Goal: Task Accomplishment & Management: Manage account settings

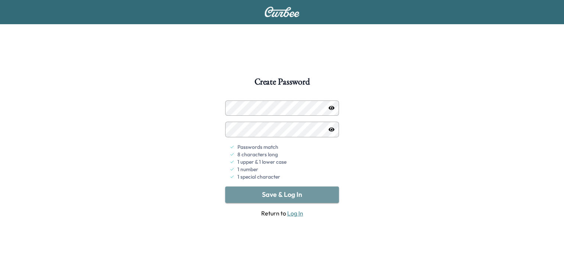
click at [281, 189] on button "Save & Log In" at bounding box center [282, 194] width 114 height 16
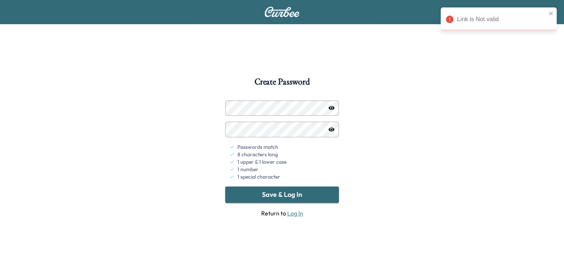
click at [469, 68] on div "Create Password Passwords match 8 characters long 1 upper & 1 lower case 1 numb…" at bounding box center [282, 176] width 564 height 352
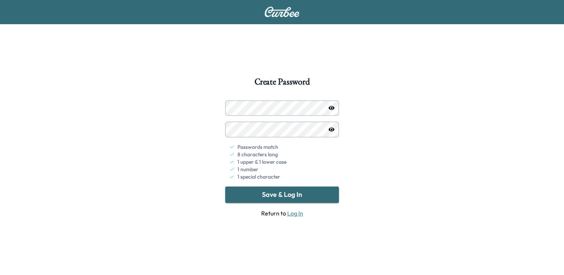
click at [292, 215] on link "Log In" at bounding box center [295, 212] width 16 height 7
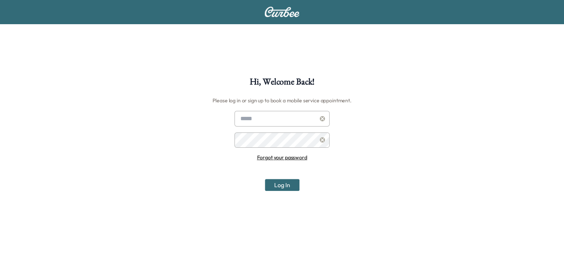
type input "**********"
click at [294, 187] on button "Log In" at bounding box center [282, 185] width 35 height 12
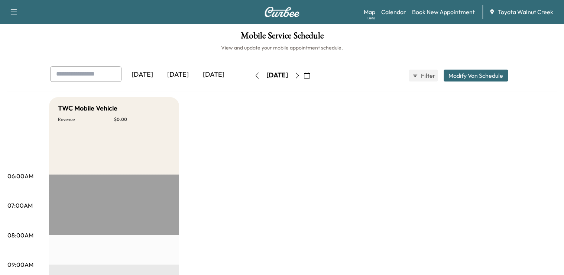
click at [210, 72] on div "[DATE]" at bounding box center [214, 74] width 36 height 17
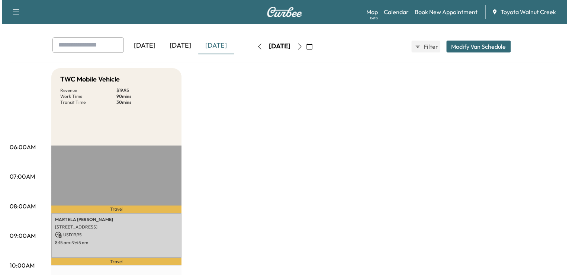
scroll to position [30, 0]
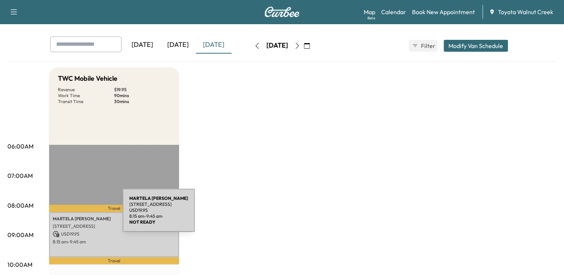
click at [67, 216] on p "[PERSON_NAME]" at bounding box center [114, 219] width 123 height 6
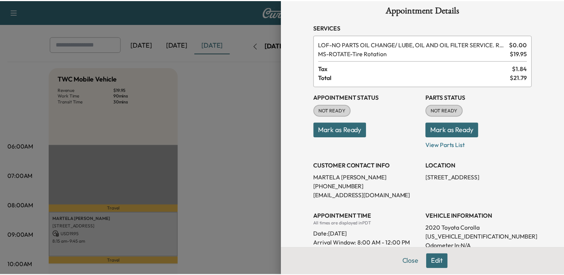
scroll to position [0, 0]
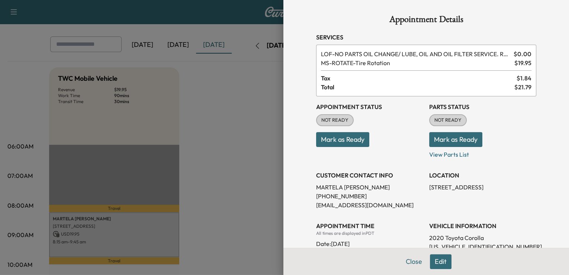
click at [226, 126] on div at bounding box center [284, 137] width 569 height 275
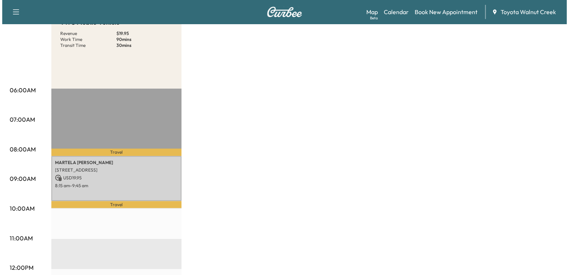
scroll to position [89, 0]
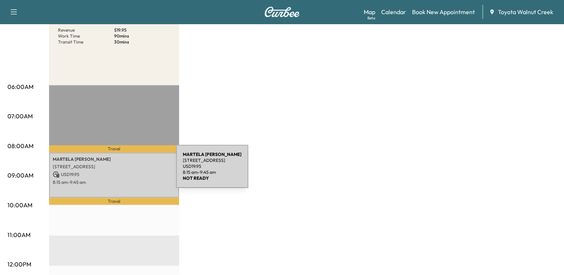
click at [120, 171] on p "USD 19.95" at bounding box center [114, 174] width 123 height 7
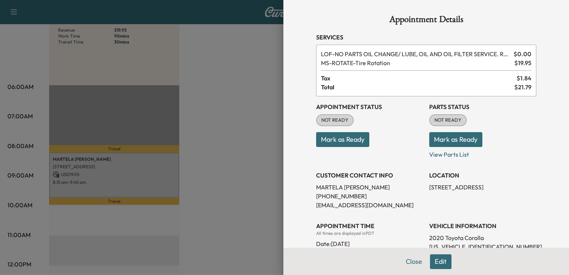
click at [270, 150] on div at bounding box center [284, 137] width 569 height 275
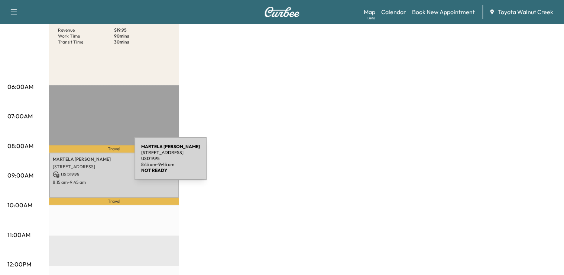
click at [79, 164] on p "[STREET_ADDRESS]" at bounding box center [114, 167] width 123 height 6
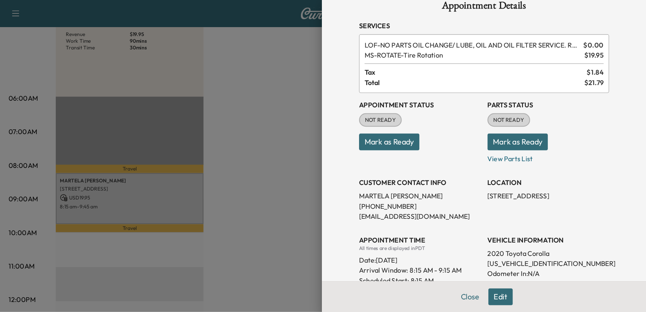
scroll to position [0, 0]
